Goal: Find specific page/section

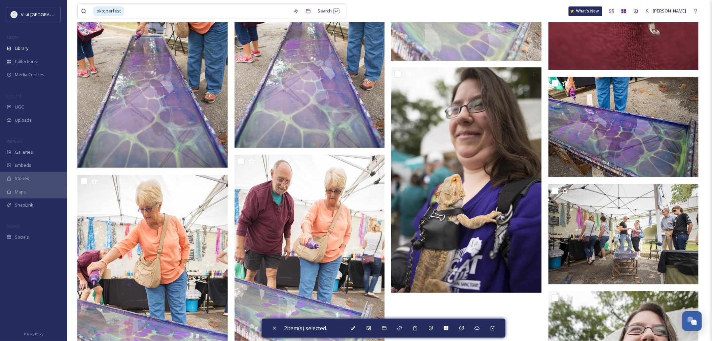
scroll to position [478, 0]
click at [275, 327] on icon at bounding box center [274, 328] width 3 height 3
checkbox input "false"
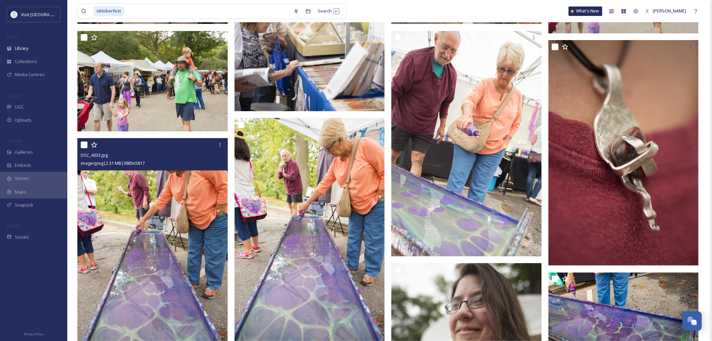
scroll to position [3668, 0]
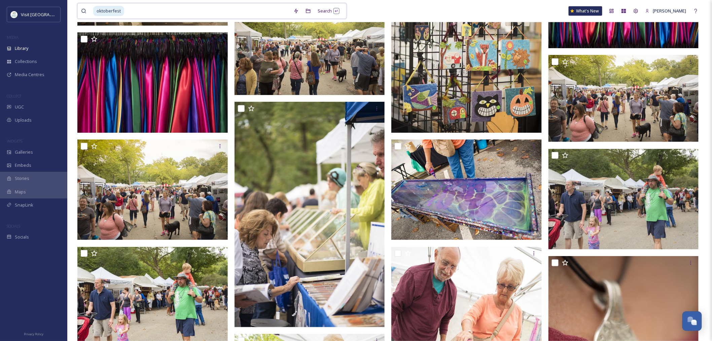
click at [142, 8] on input at bounding box center [207, 11] width 165 height 15
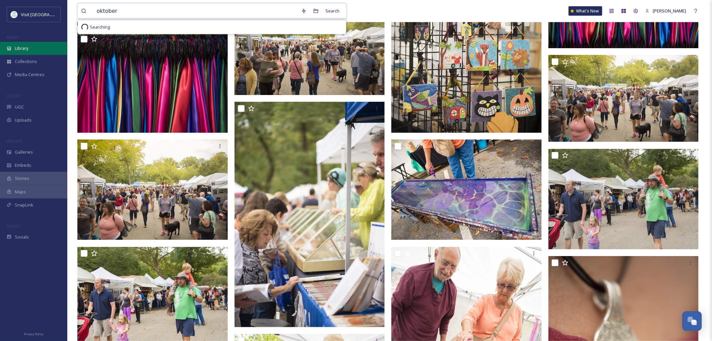
type input "oktober"
click at [12, 46] on div "Library" at bounding box center [33, 48] width 67 height 13
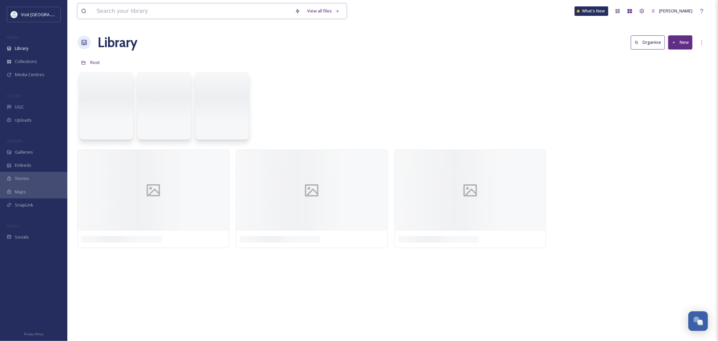
click at [139, 11] on input at bounding box center [192, 11] width 198 height 15
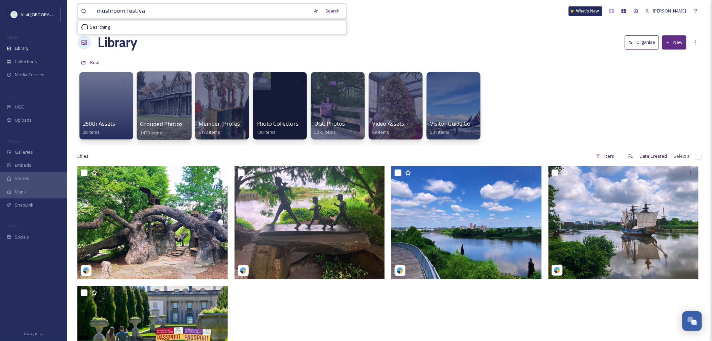
type input "mushroom festival"
click at [283, 52] on div "Library Organise New" at bounding box center [389, 42] width 625 height 20
